Goal: Check status: Check status

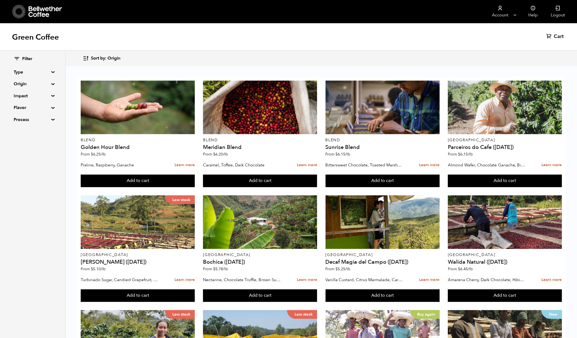
click at [37, 85] on summary "Origin" at bounding box center [33, 84] width 38 height 7
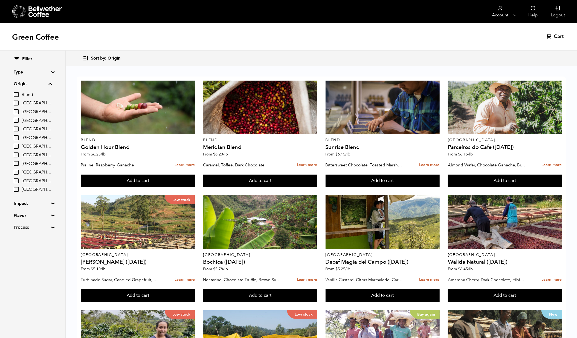
click at [37, 85] on summary "Origin" at bounding box center [33, 84] width 38 height 7
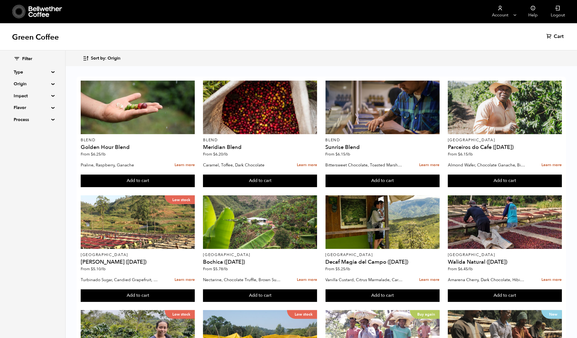
click at [35, 98] on summary "Impact" at bounding box center [33, 96] width 38 height 7
click at [19, 118] on input "Organic" at bounding box center [16, 115] width 5 height 5
checkbox input "true"
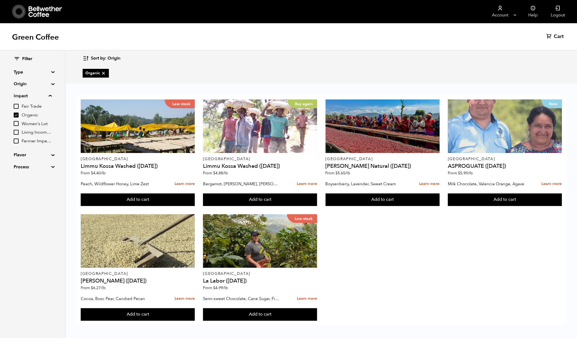
click at [43, 84] on summary "Origin" at bounding box center [33, 84] width 38 height 7
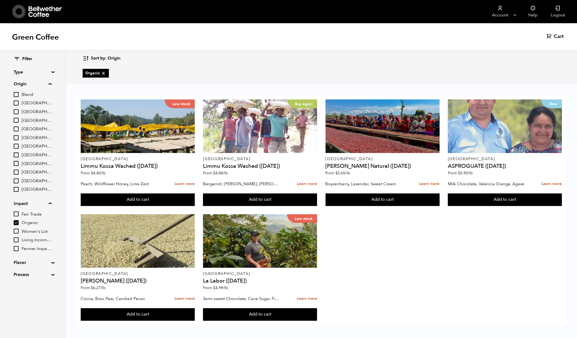
click at [19, 123] on input "Colombia" at bounding box center [16, 120] width 5 height 5
checkbox input "true"
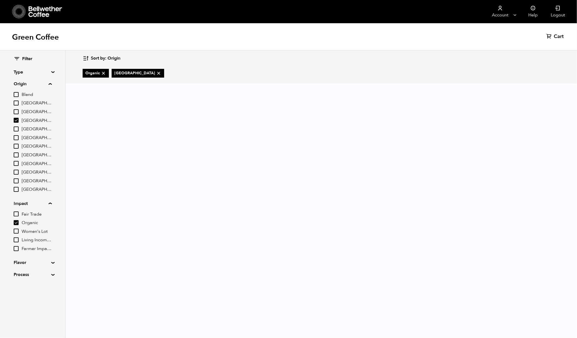
click at [19, 149] on input "Ethiopia" at bounding box center [16, 146] width 5 height 5
checkbox input "true"
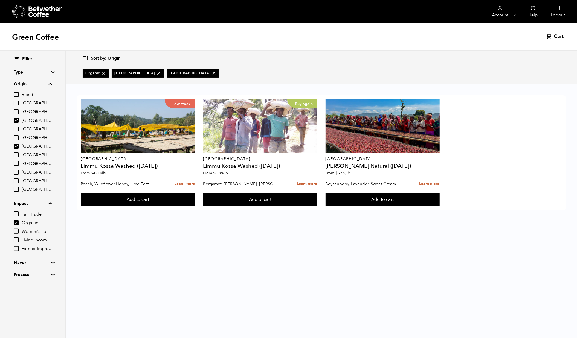
click at [19, 225] on input "Organic" at bounding box center [16, 222] width 5 height 5
checkbox input "false"
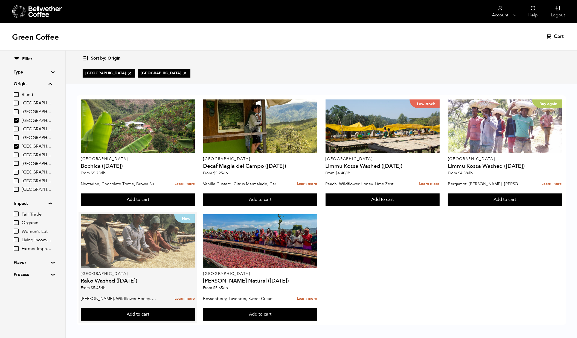
scroll to position [10, 0]
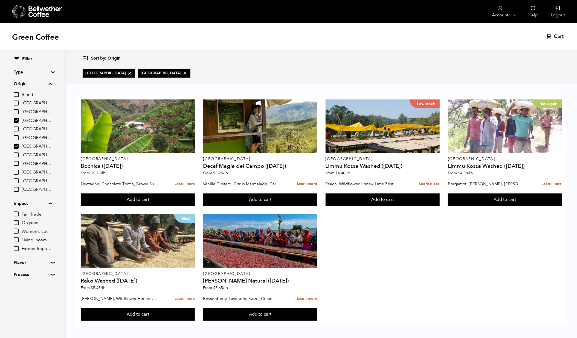
click at [19, 123] on input "Colombia" at bounding box center [16, 120] width 5 height 5
checkbox input "false"
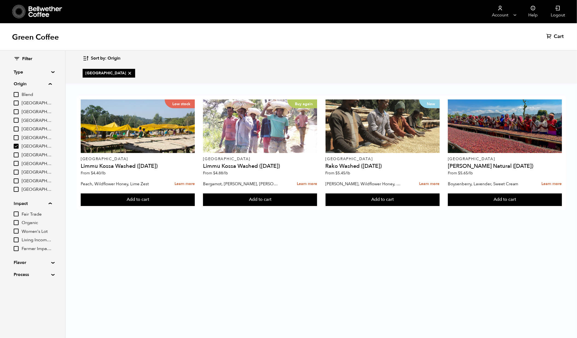
scroll to position [0, 0]
click at [19, 149] on input "Ethiopia" at bounding box center [16, 146] width 5 height 5
checkbox input "false"
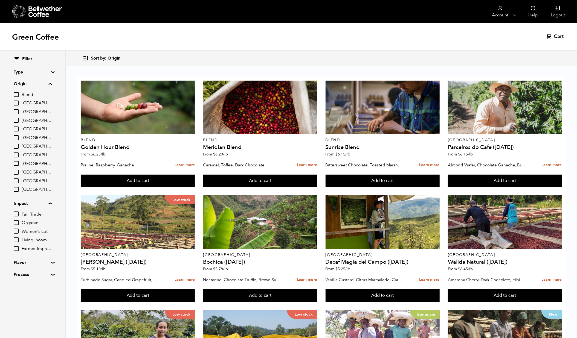
click at [19, 225] on input "Organic" at bounding box center [16, 222] width 5 height 5
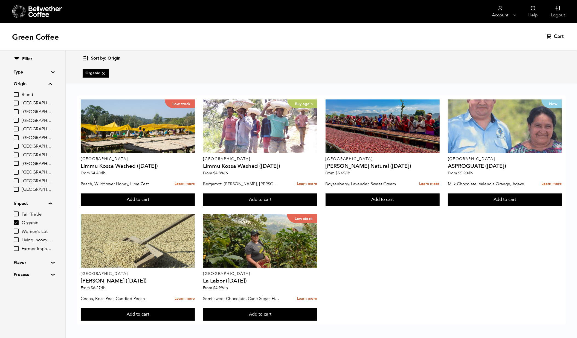
click at [19, 225] on input "Organic" at bounding box center [16, 222] width 5 height 5
checkbox input "false"
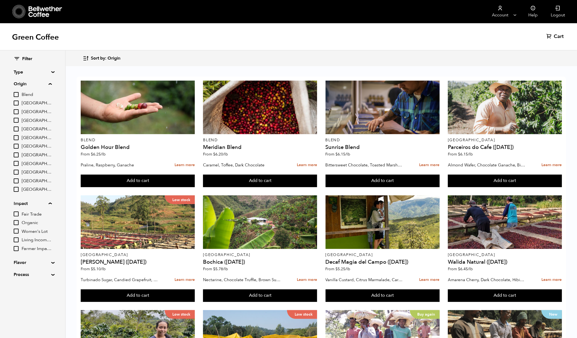
click at [19, 123] on input "Colombia" at bounding box center [16, 120] width 5 height 5
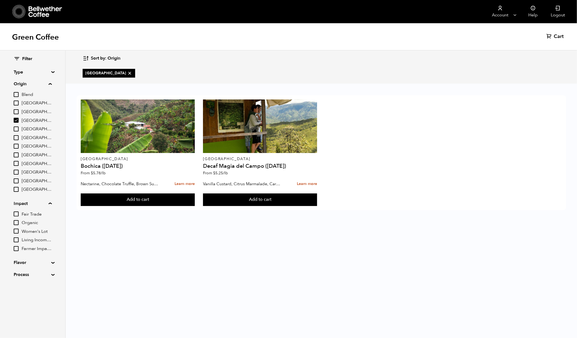
click at [19, 123] on input "Colombia" at bounding box center [16, 120] width 5 height 5
checkbox input "false"
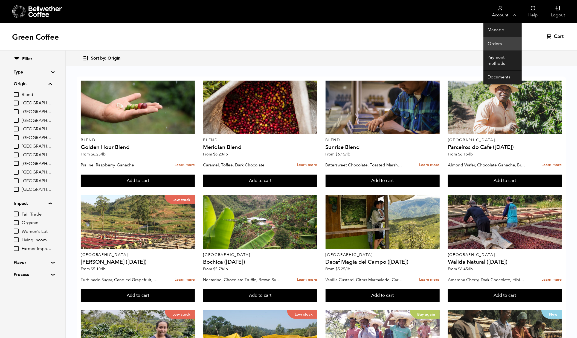
click at [493, 43] on link "Orders" at bounding box center [502, 44] width 38 height 14
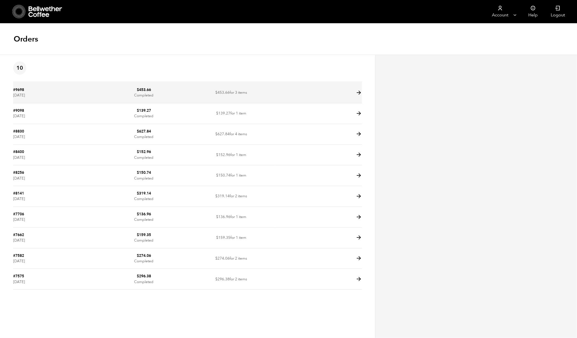
click at [356, 96] on icon at bounding box center [358, 93] width 6 height 6
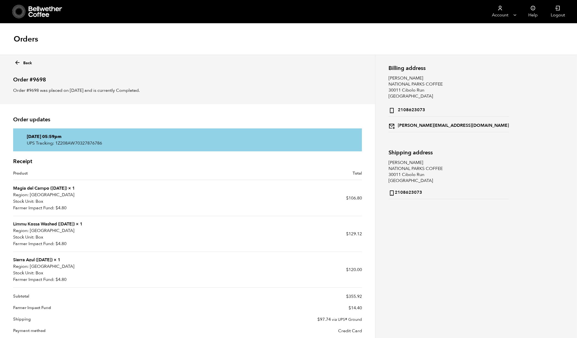
click at [59, 191] on link "Magia del Campo (JUN 24)" at bounding box center [40, 188] width 54 height 6
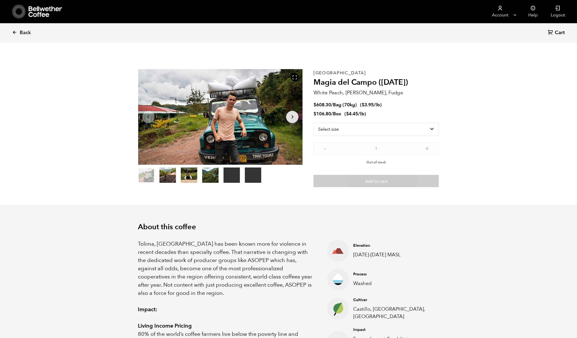
scroll to position [238, 286]
click at [395, 108] on li "$ 608.30 / Bag (70kg) ( $ 3.95 /lb )" at bounding box center [375, 105] width 125 height 6
drag, startPoint x: 314, startPoint y: 86, endPoint x: 412, endPoint y: 87, distance: 98.2
click at [412, 87] on h2 "Magia del Campo (JUN 24)" at bounding box center [375, 82] width 125 height 9
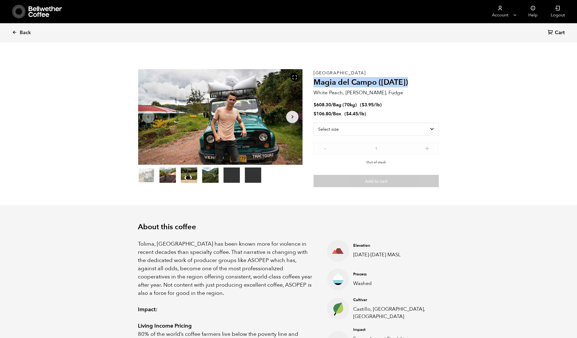
copy h2 "Magia del Campo (JUN 24)"
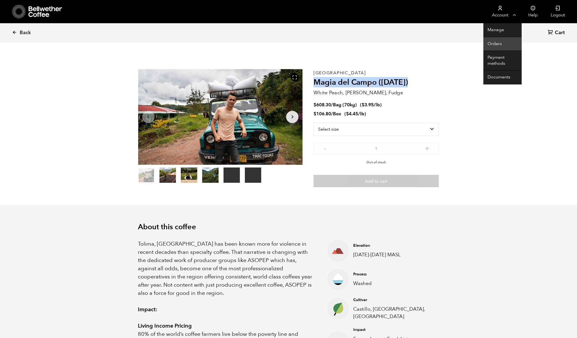
click at [491, 45] on link "Orders" at bounding box center [502, 44] width 38 height 14
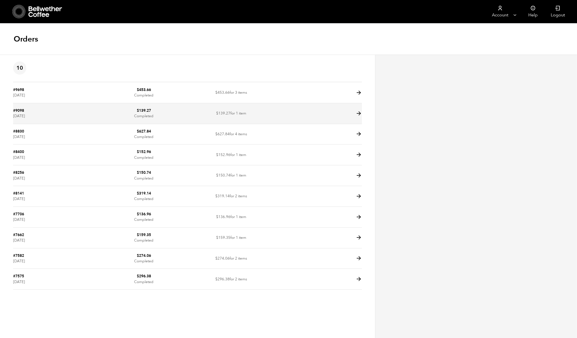
click at [303, 124] on td at bounding box center [317, 113] width 87 height 21
click at [356, 117] on icon at bounding box center [358, 113] width 6 height 6
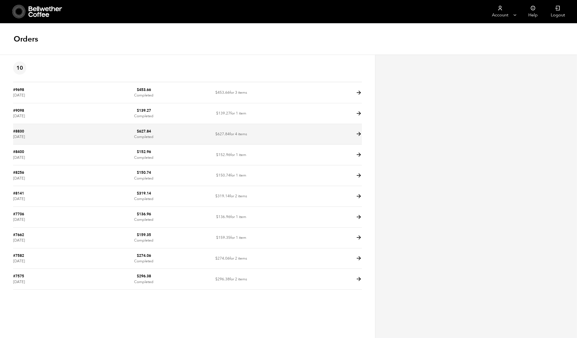
click at [357, 137] on icon at bounding box center [358, 134] width 6 height 6
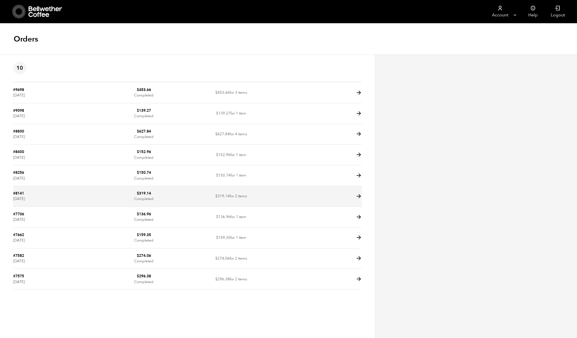
click at [355, 200] on icon at bounding box center [358, 196] width 6 height 6
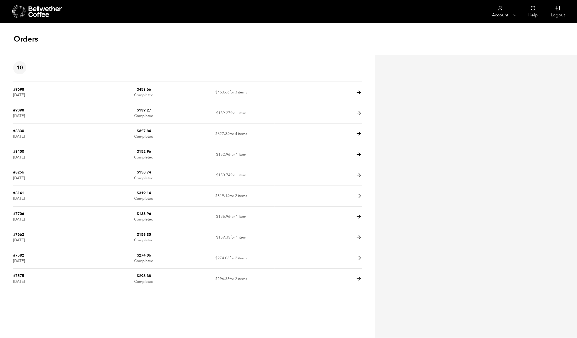
scroll to position [5, 0]
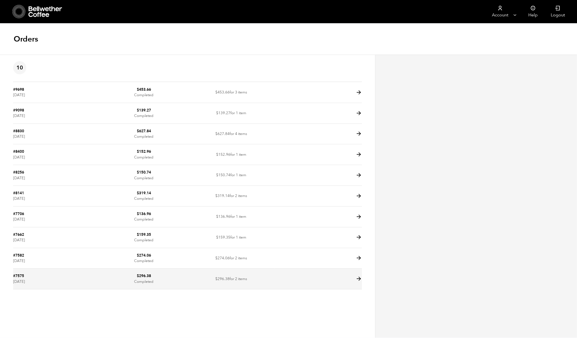
click at [357, 282] on icon at bounding box center [358, 279] width 6 height 6
